Goal: Navigation & Orientation: Find specific page/section

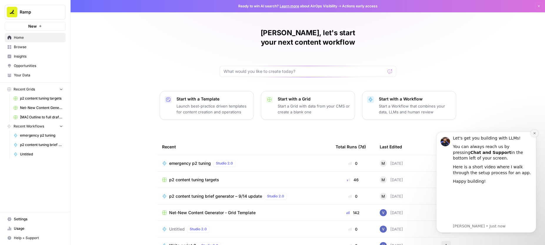
click at [534, 131] on button "Dismiss notification" at bounding box center [534, 134] width 8 height 8
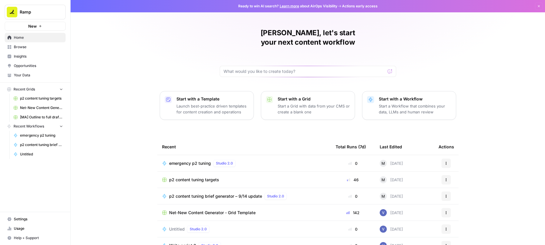
scroll to position [25, 0]
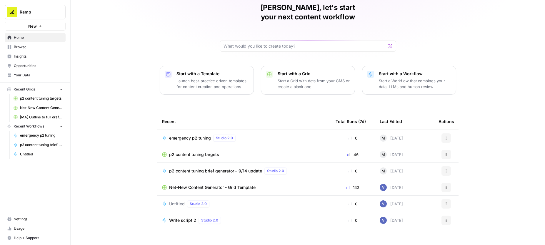
click at [383, 135] on span "M" at bounding box center [383, 138] width 4 height 6
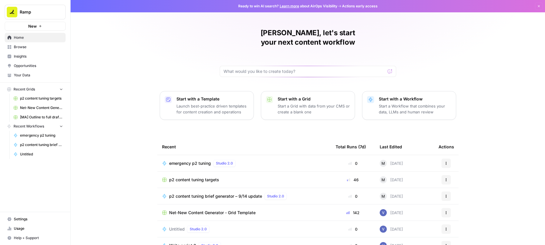
click at [37, 48] on span "Browse" at bounding box center [38, 46] width 49 height 5
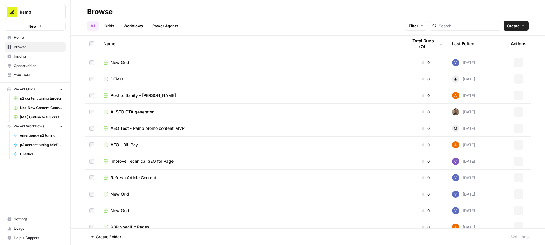
scroll to position [842, 0]
